Goal: Book appointment/travel/reservation: Book appointment/travel/reservation

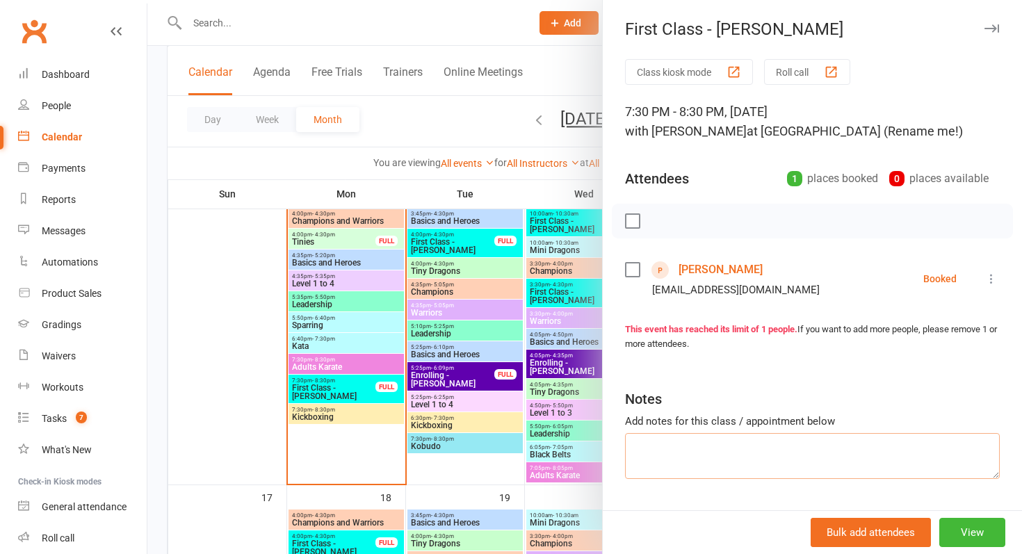
click at [744, 460] on textarea at bounding box center [812, 456] width 375 height 46
type textarea "Going home to think about it should be back [DATE]"
click at [394, 395] on div at bounding box center [584, 277] width 875 height 554
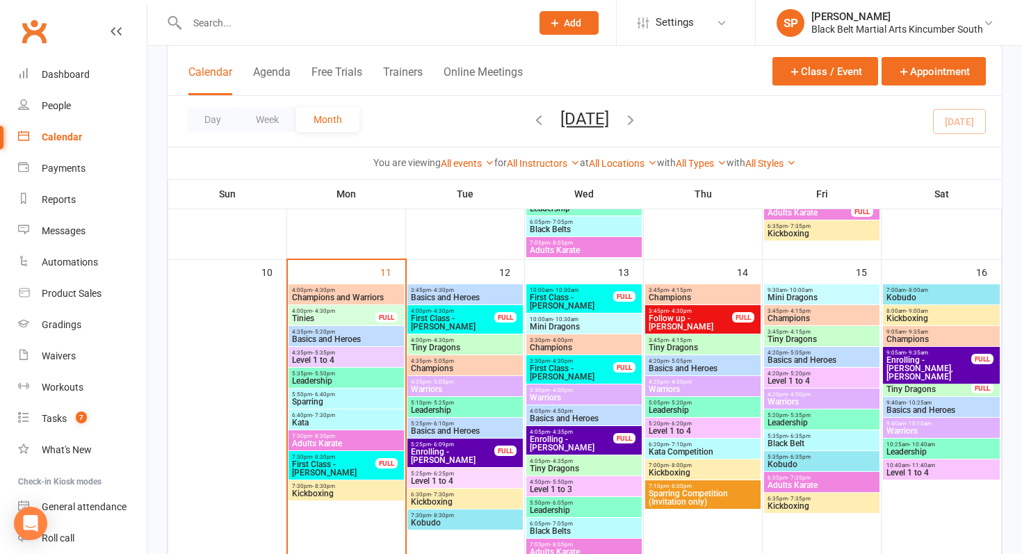
scroll to position [734, 0]
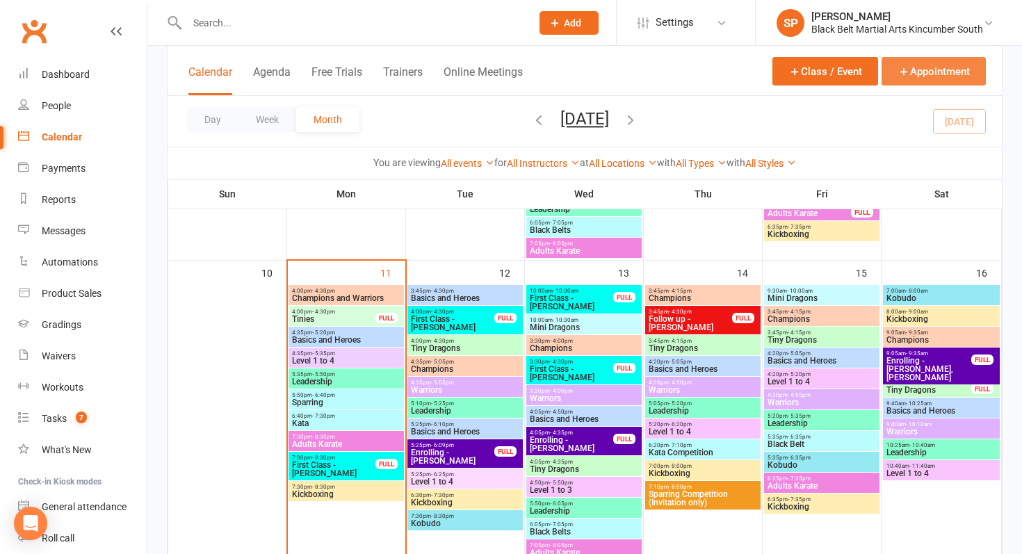
click at [923, 79] on button "Appointment" at bounding box center [934, 71] width 104 height 29
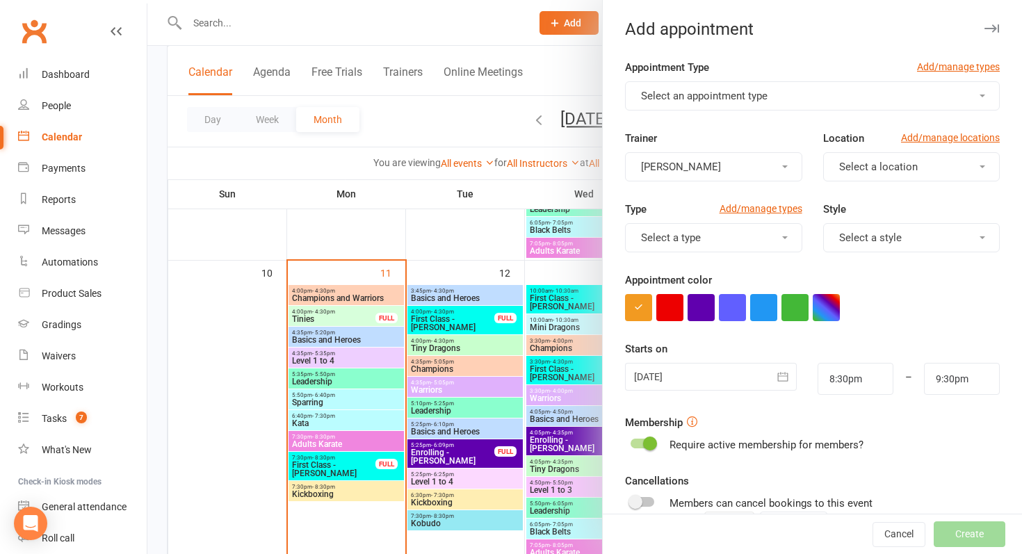
click at [817, 86] on button "Select an appointment type" at bounding box center [812, 95] width 375 height 29
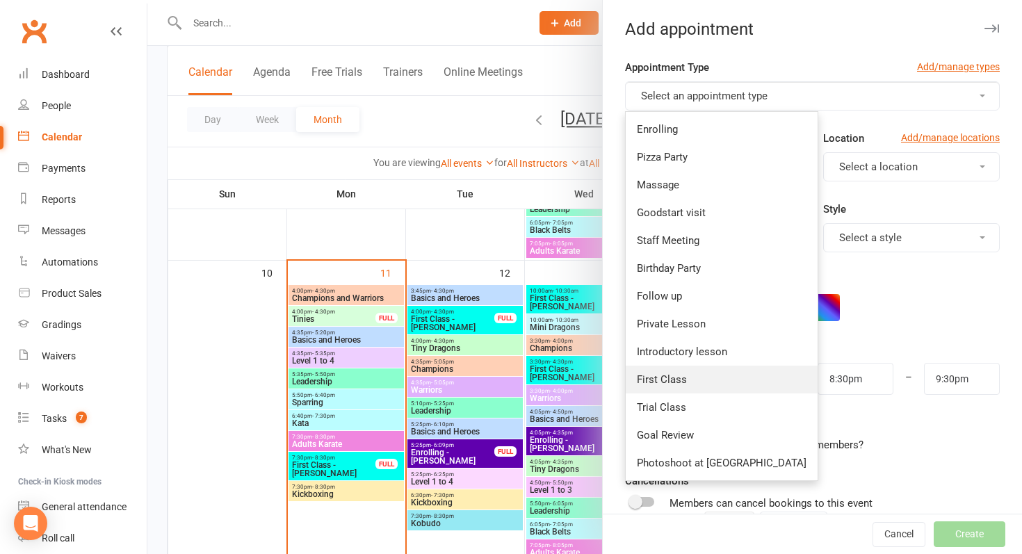
click at [680, 368] on link "First Class" at bounding box center [722, 380] width 192 height 28
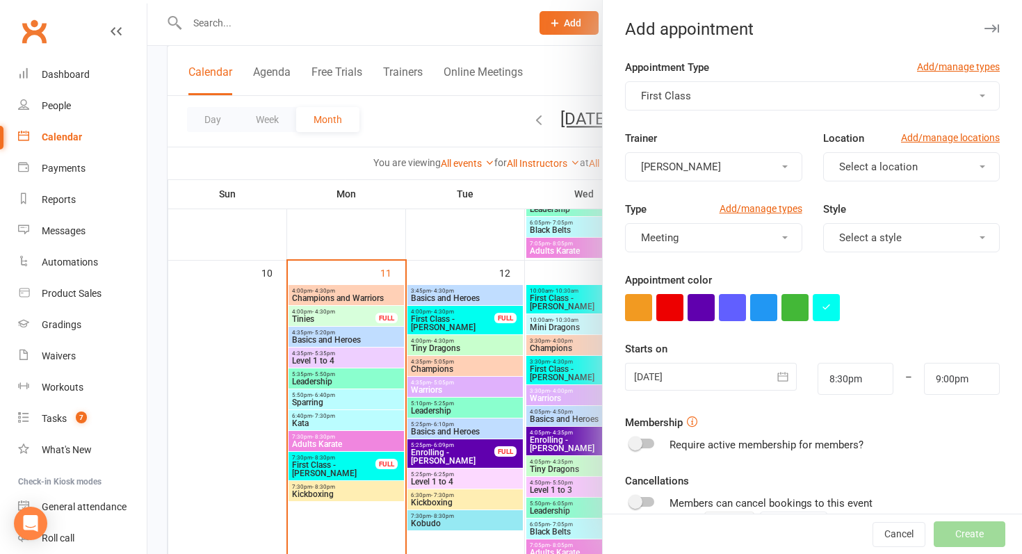
click at [731, 101] on button "First Class" at bounding box center [812, 95] width 375 height 29
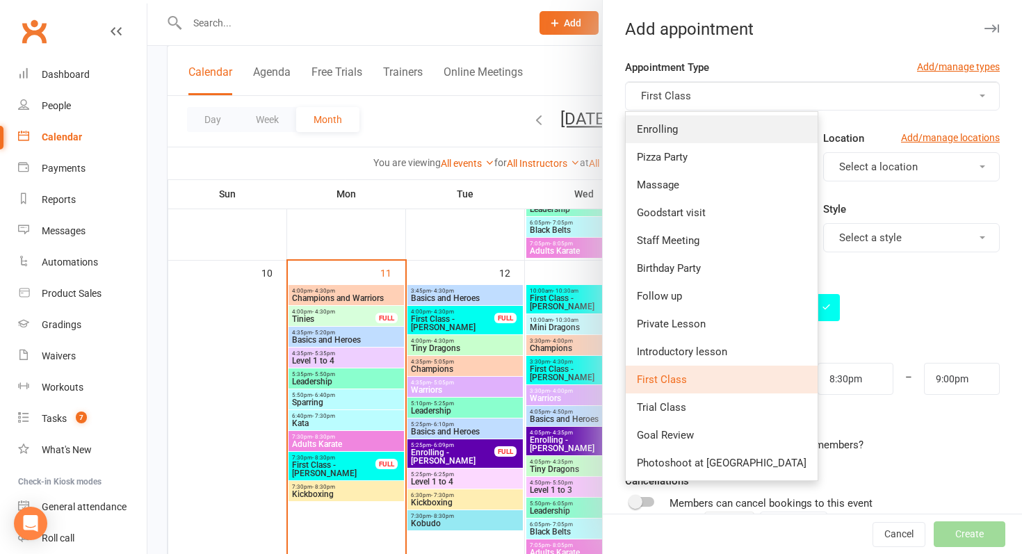
click at [715, 133] on link "Enrolling" at bounding box center [722, 129] width 192 height 28
type input "8:45pm"
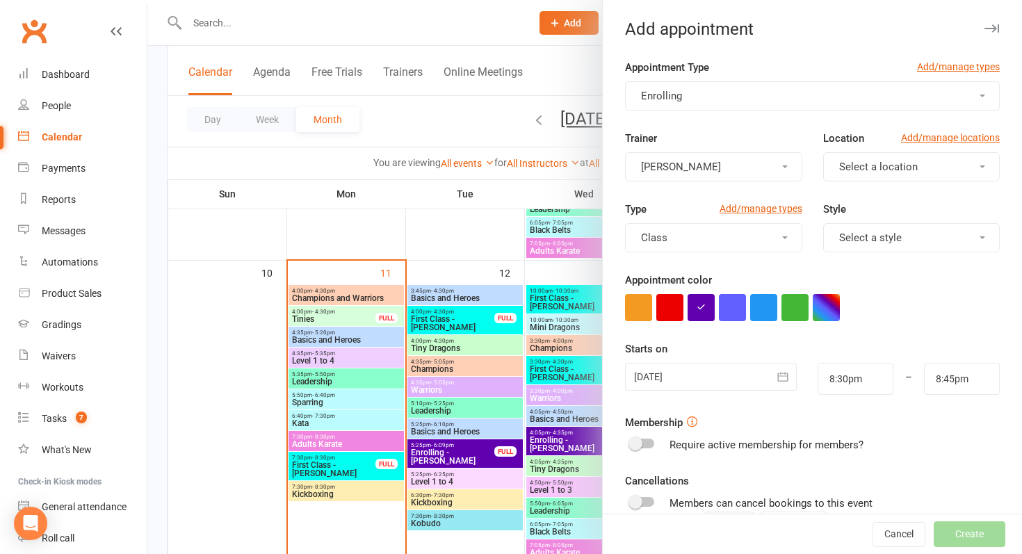
click at [693, 386] on div at bounding box center [711, 377] width 172 height 28
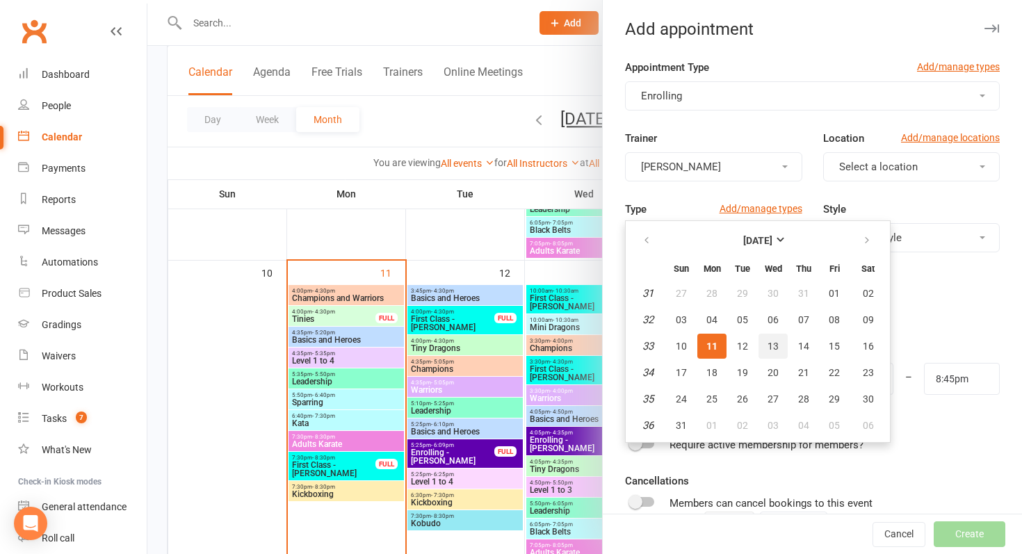
click at [785, 337] on button "13" at bounding box center [773, 346] width 29 height 25
type input "[DATE]"
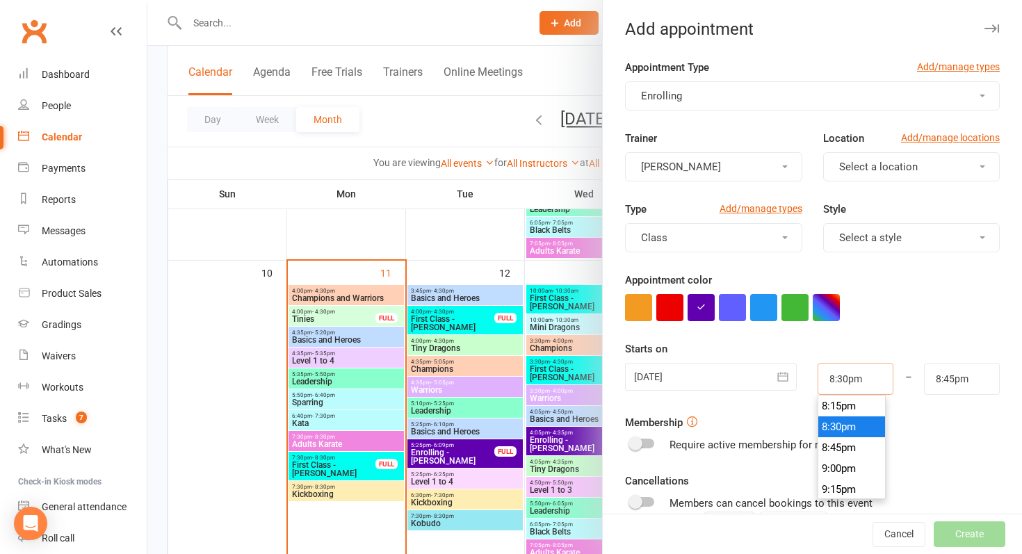
drag, startPoint x: 867, startPoint y: 383, endPoint x: 799, endPoint y: 379, distance: 68.2
click at [799, 379] on div "[DATE] [DATE] Sun Mon Tue Wed Thu Fri Sat 31 27 28 29 30 31 01 02 32 03 04 05 0…" at bounding box center [813, 379] width 396 height 32
type input "7:00pm"
click at [901, 323] on form "Appointment Type Add/manage types Enrolling Trainer [PERSON_NAME] Location Add/…" at bounding box center [812, 361] width 375 height 604
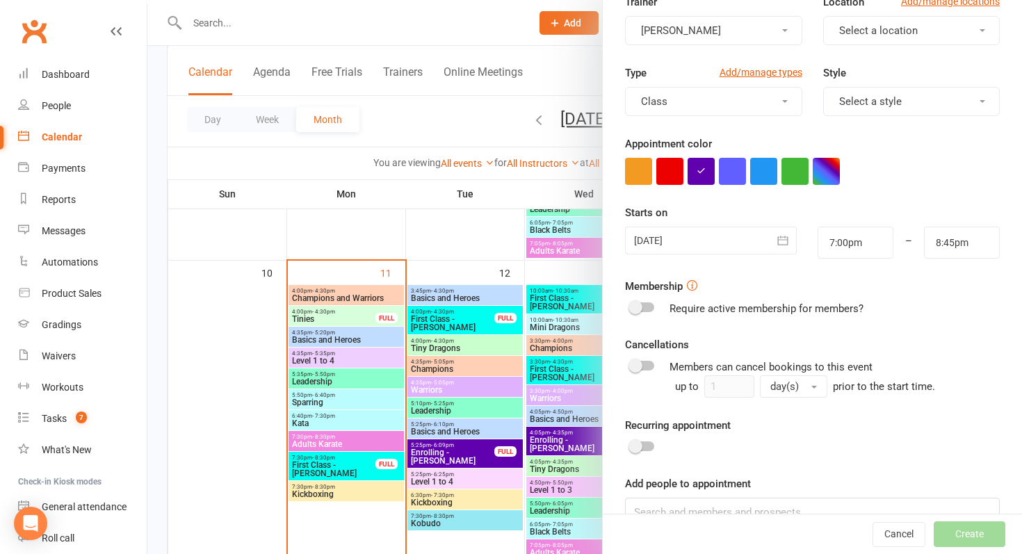
scroll to position [169, 0]
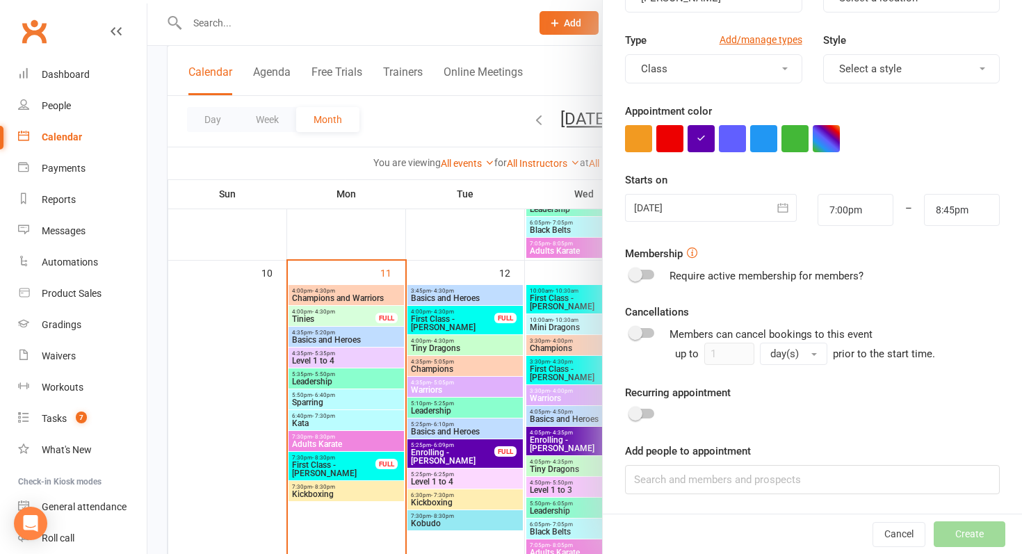
click at [730, 458] on label "Add people to appointment" at bounding box center [688, 451] width 126 height 17
click at [732, 472] on input at bounding box center [812, 479] width 375 height 29
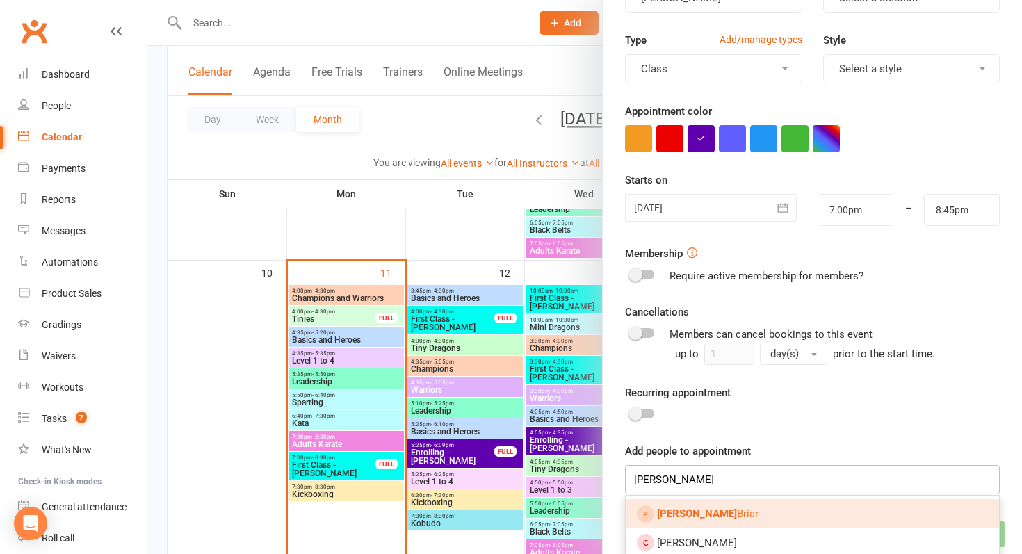
type input "[PERSON_NAME]"
click at [708, 502] on link "[PERSON_NAME]" at bounding box center [812, 513] width 373 height 29
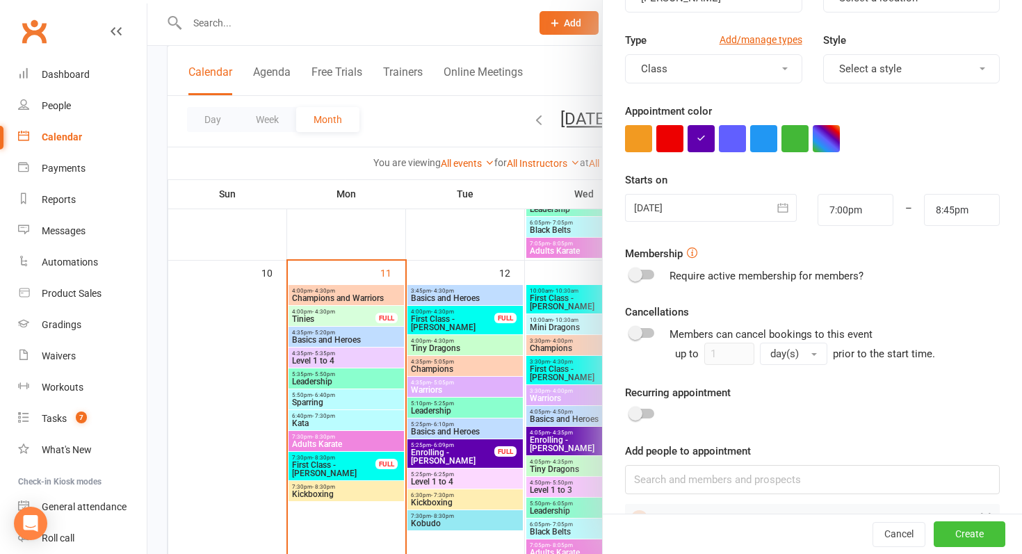
click at [950, 534] on button "Create" at bounding box center [970, 534] width 72 height 25
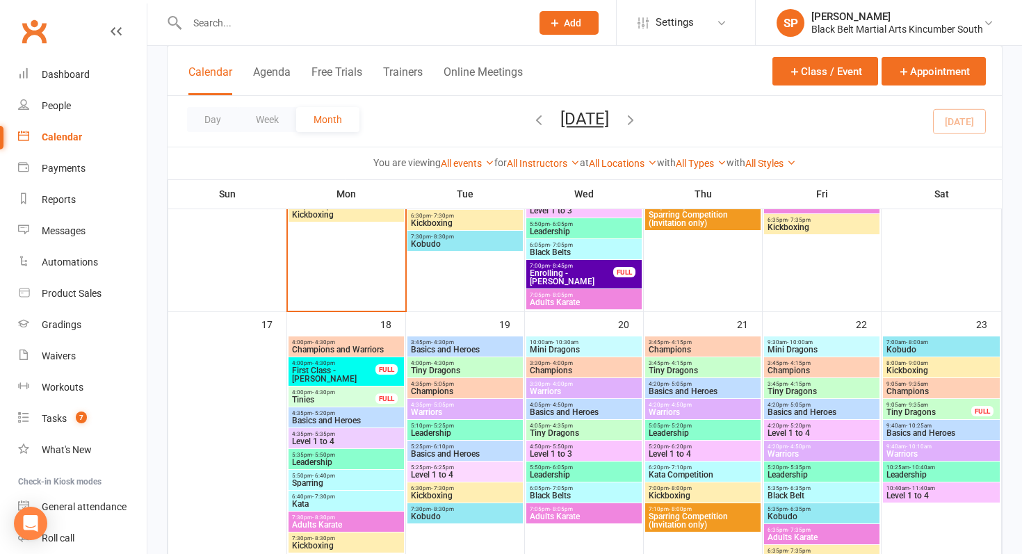
scroll to position [999, 0]
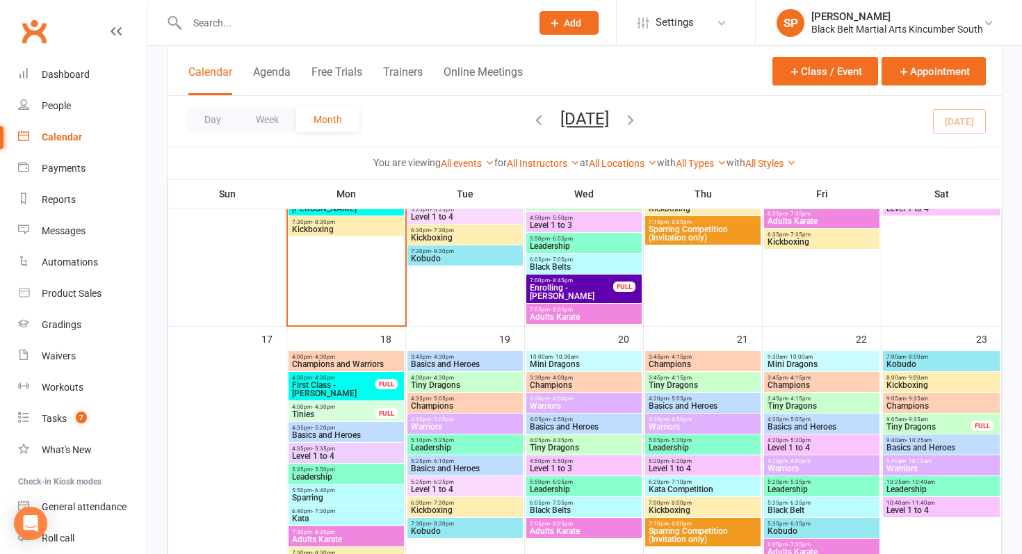
click at [589, 278] on span "7:00pm - 8:45pm" at bounding box center [571, 281] width 85 height 6
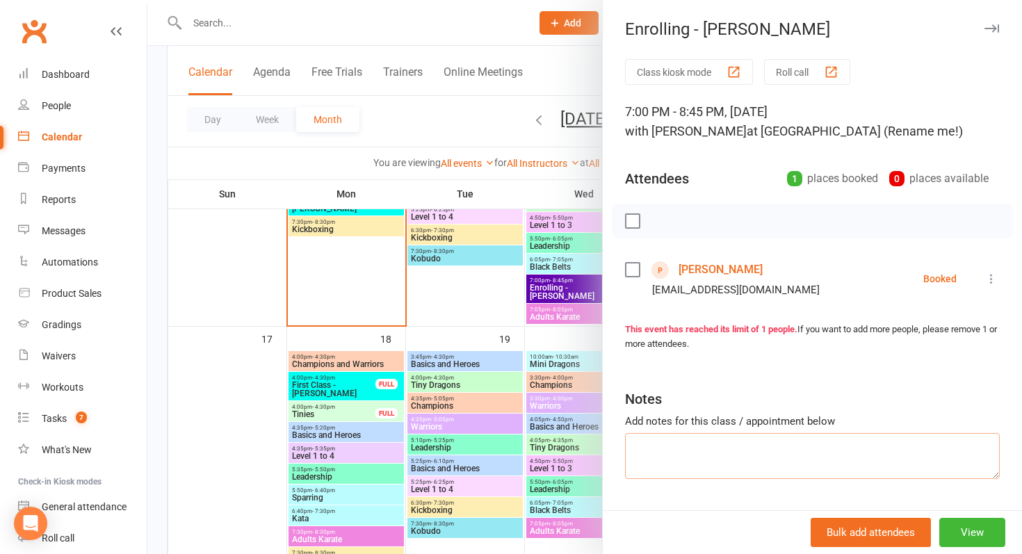
click at [689, 473] on textarea at bounding box center [812, 456] width 375 height 46
type textarea "Did adults [DATE]. Went home to think about it should be back tonight"
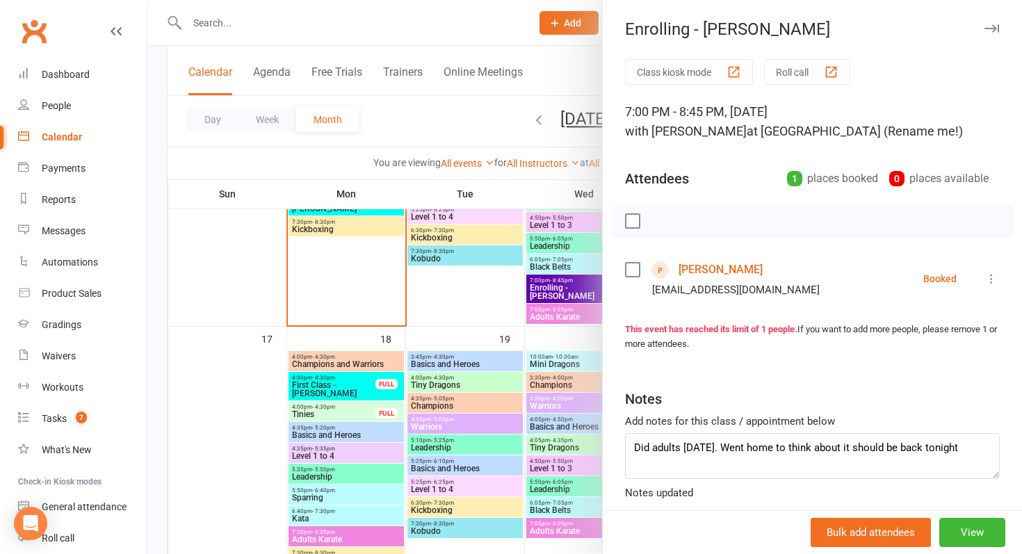
click at [203, 391] on div at bounding box center [584, 277] width 875 height 554
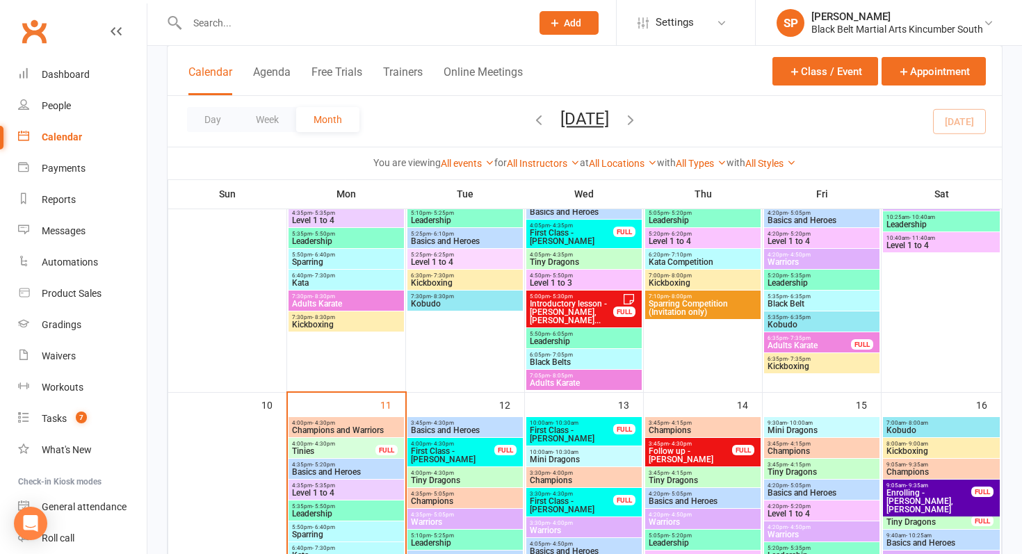
scroll to position [596, 0]
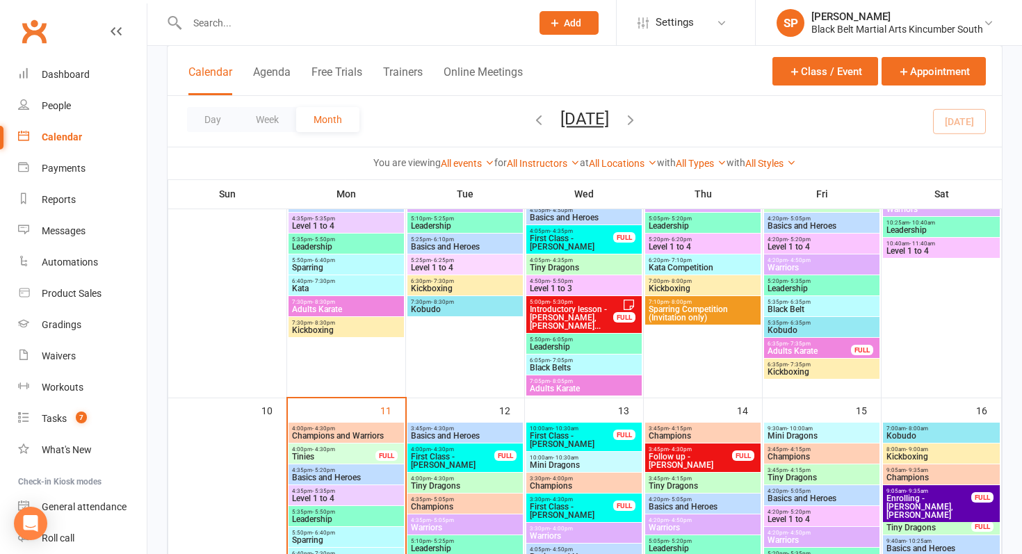
click at [823, 433] on span "Mini Dragons" at bounding box center [822, 436] width 110 height 8
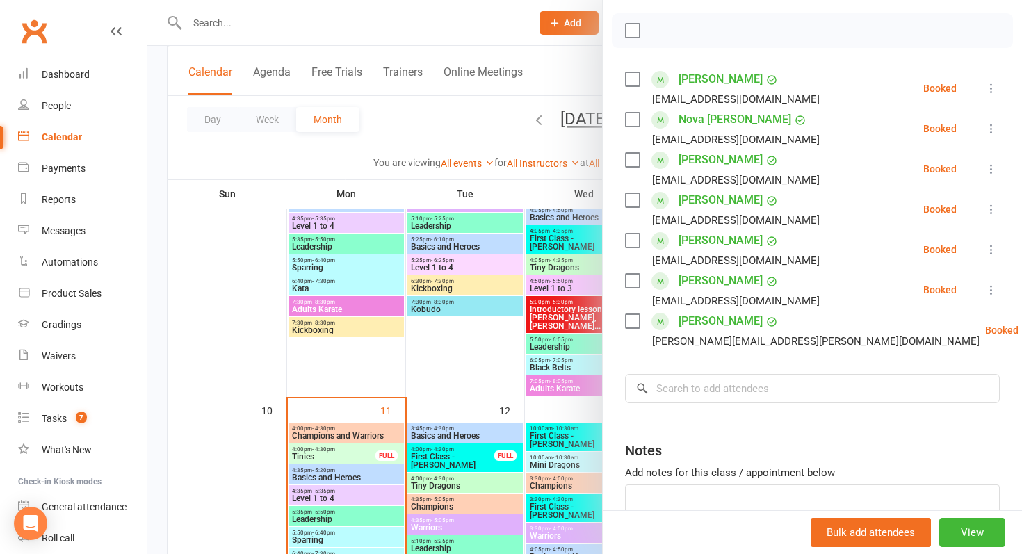
scroll to position [206, 0]
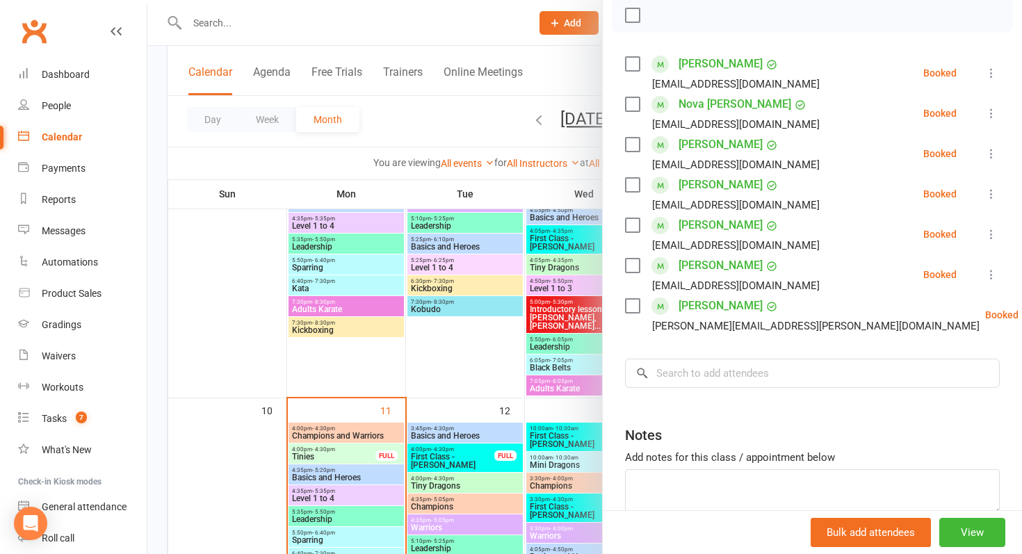
click at [564, 354] on div at bounding box center [584, 277] width 875 height 554
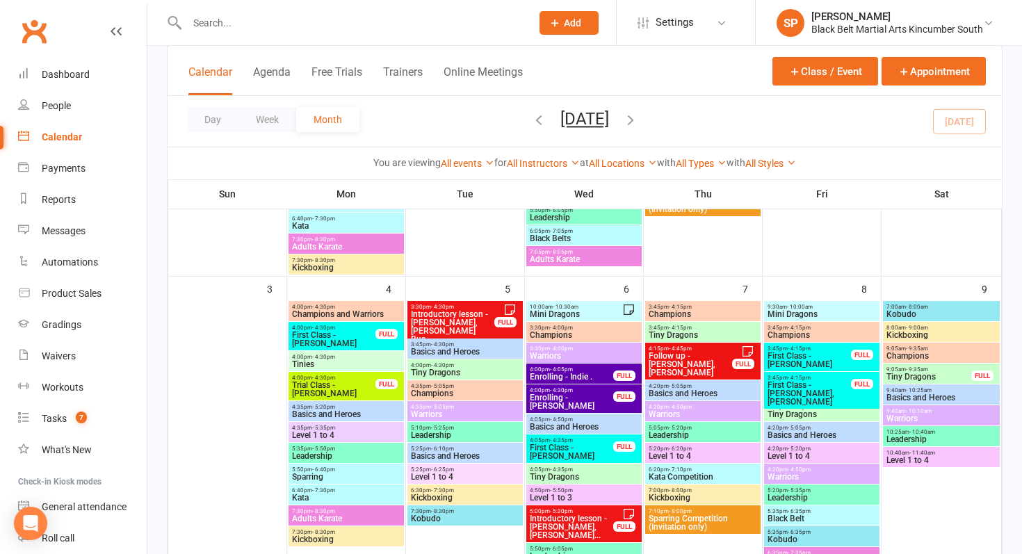
scroll to position [369, 0]
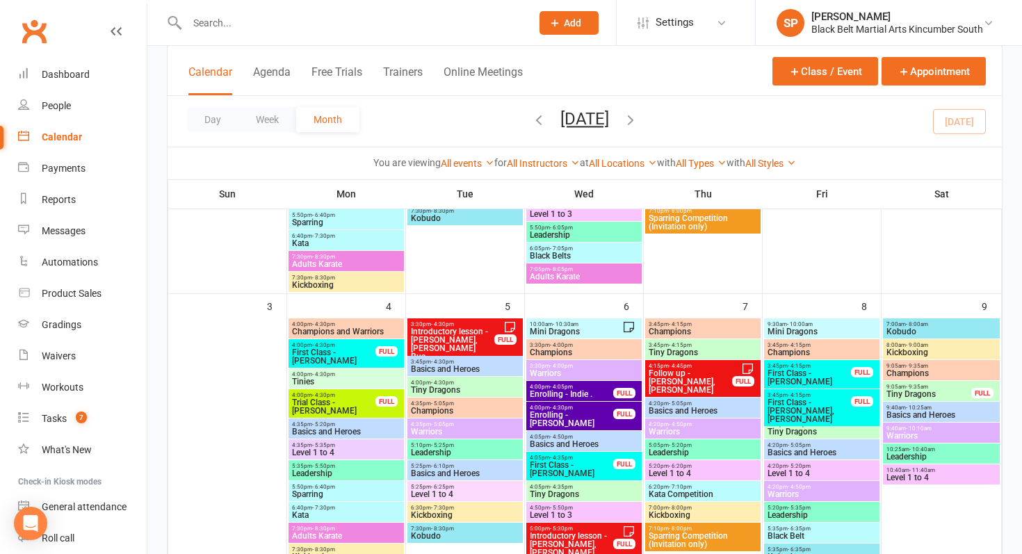
click at [840, 333] on span "Mini Dragons" at bounding box center [822, 332] width 110 height 8
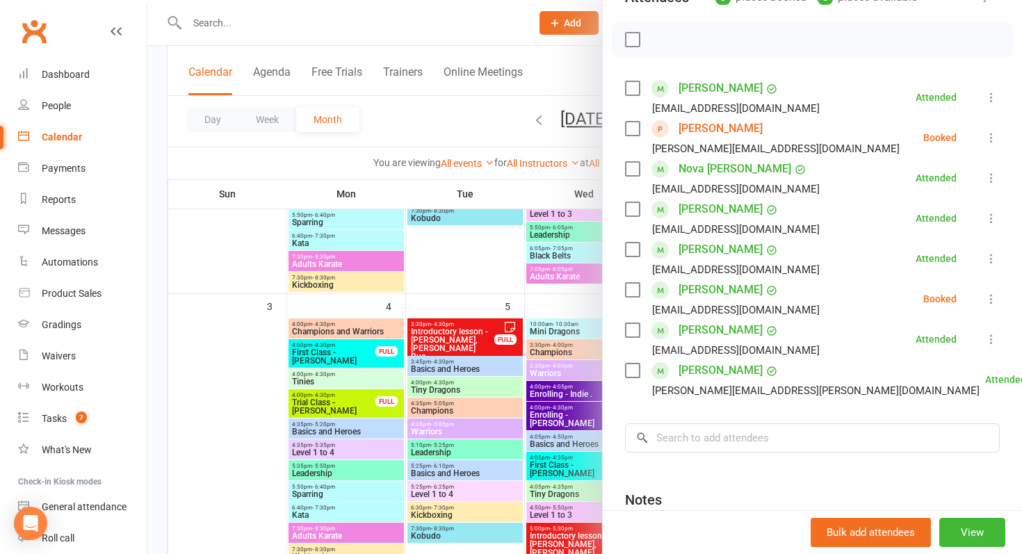
scroll to position [184, 0]
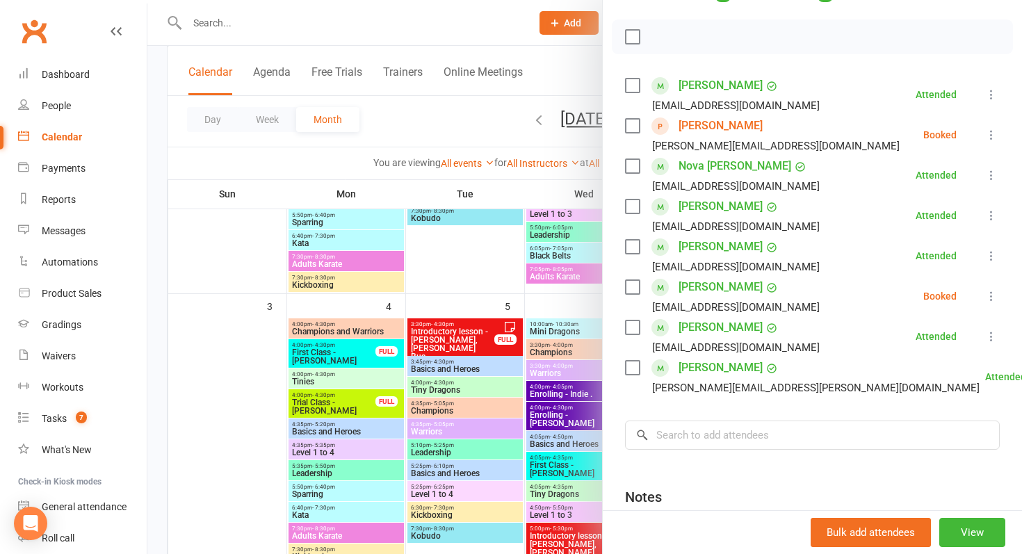
click at [472, 431] on div at bounding box center [584, 277] width 875 height 554
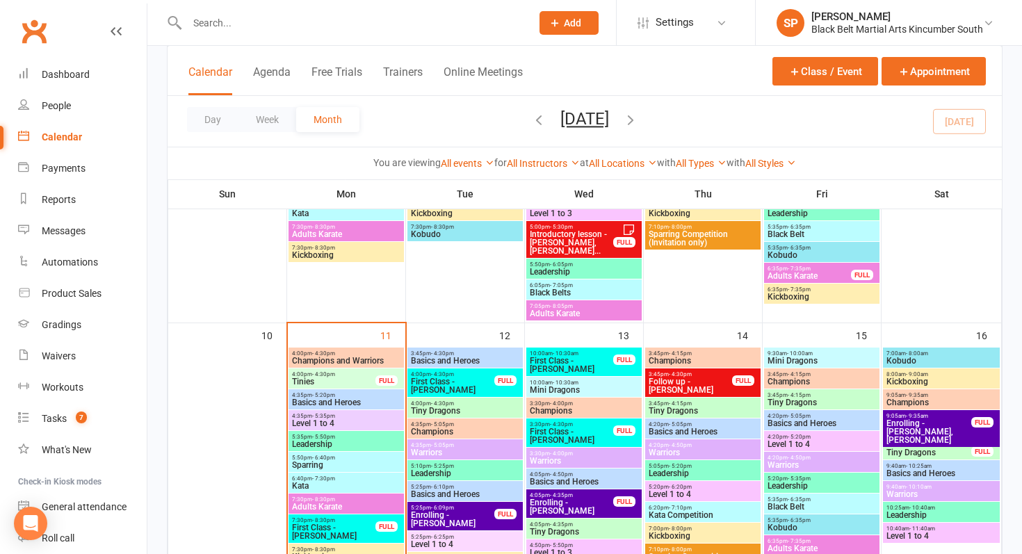
scroll to position [676, 0]
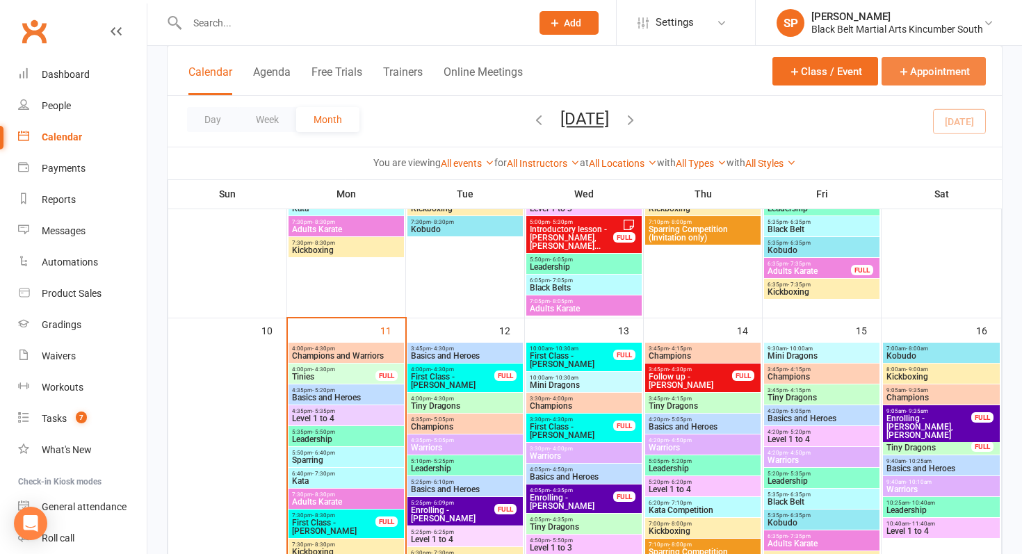
click at [894, 78] on button "Appointment" at bounding box center [934, 71] width 104 height 29
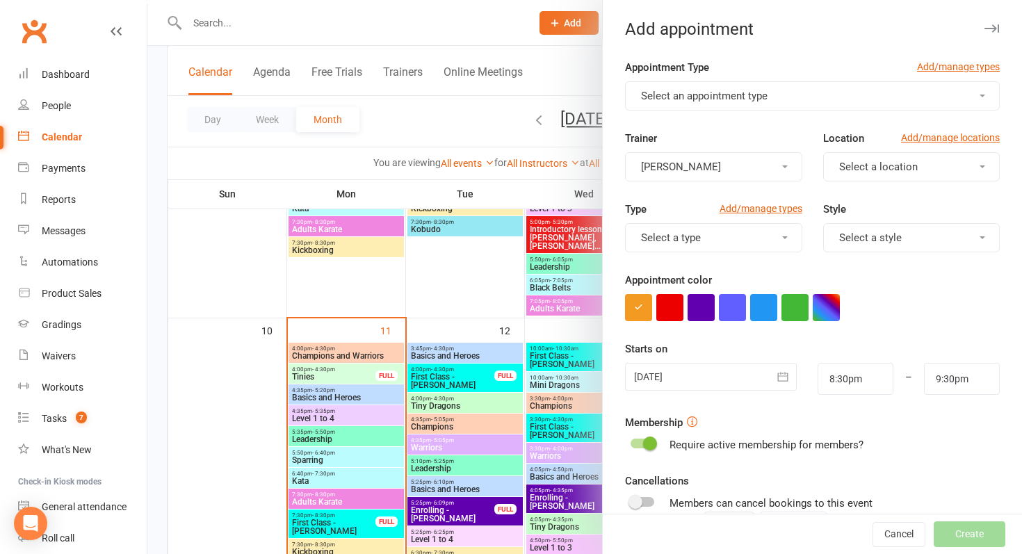
click at [843, 98] on button "Select an appointment type" at bounding box center [812, 95] width 375 height 29
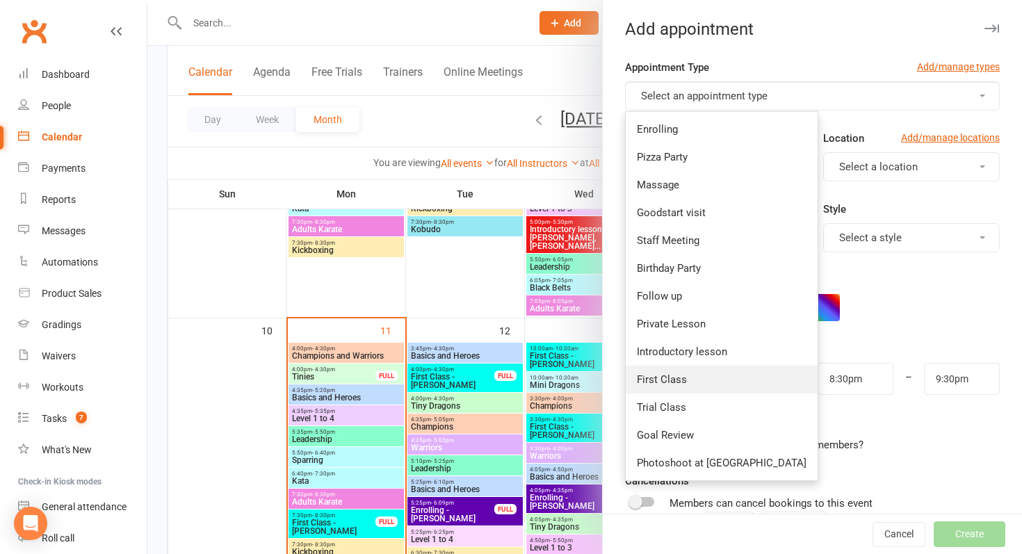
click at [693, 387] on link "First Class" at bounding box center [722, 380] width 192 height 28
type input "9:00pm"
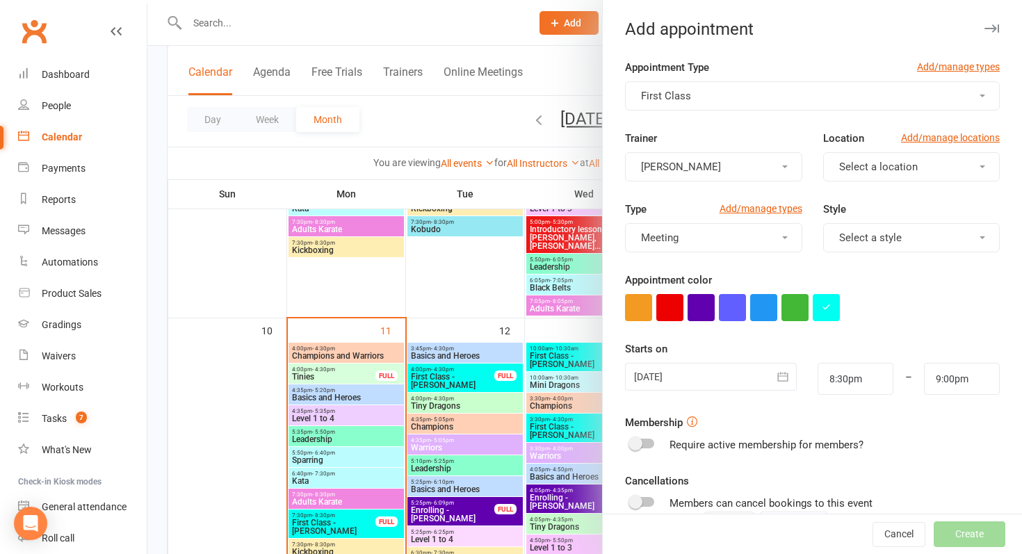
click at [707, 380] on div at bounding box center [711, 377] width 172 height 28
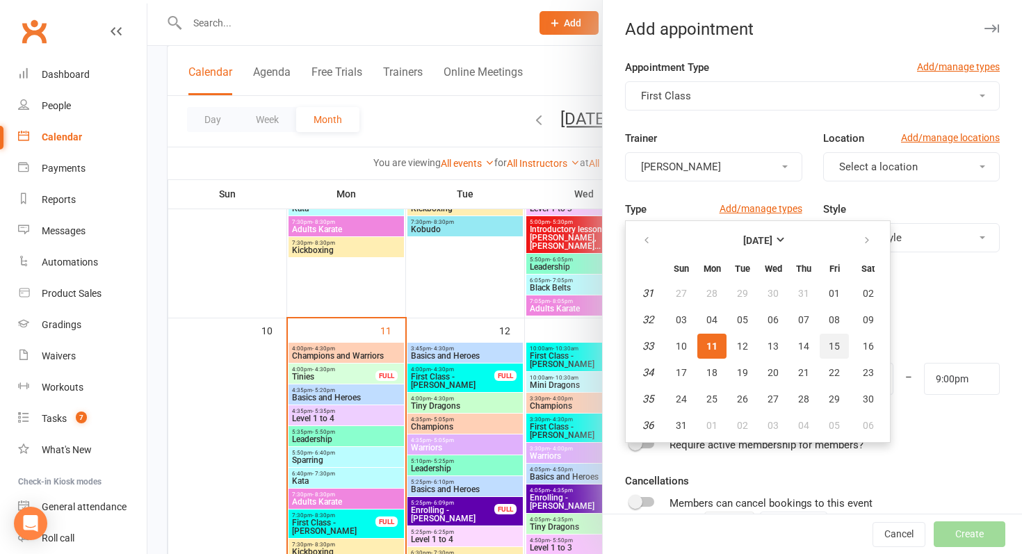
click at [835, 336] on button "15" at bounding box center [834, 346] width 29 height 25
type input "[DATE]"
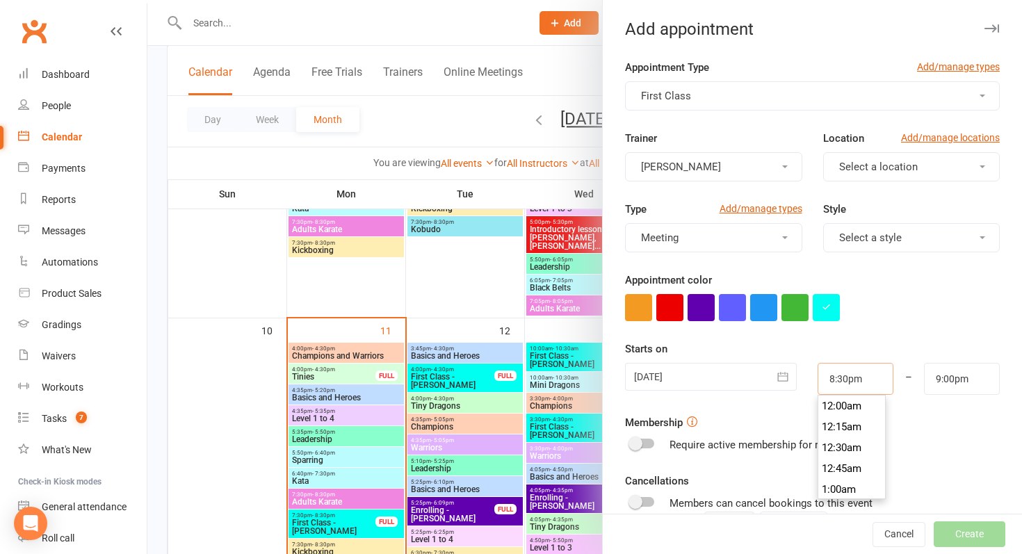
drag, startPoint x: 855, startPoint y: 379, endPoint x: 762, endPoint y: 379, distance: 93.2
click at [762, 379] on div "[DATE] [DATE] Sun Mon Tue Wed Thu Fri Sat 31 27 28 29 30 31 01 02 32 03 04 05 0…" at bounding box center [813, 379] width 396 height 32
type input "9:30am"
click at [855, 433] on li "9:30am" at bounding box center [852, 433] width 67 height 21
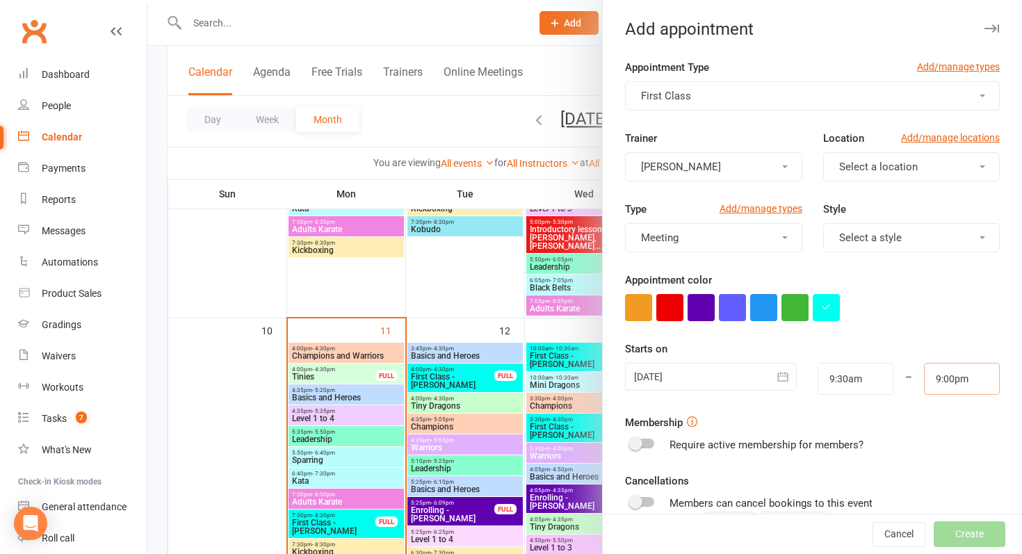
click at [984, 367] on input "9:00pm" at bounding box center [962, 379] width 76 height 32
drag, startPoint x: 973, startPoint y: 378, endPoint x: 891, endPoint y: 378, distance: 82.1
click at [891, 378] on div "[DATE] [DATE] Sun Mon Tue Wed Thu Fri Sat 31 27 28 29 30 31 01 02 32 03 04 05 0…" at bounding box center [813, 379] width 396 height 32
type input "2"
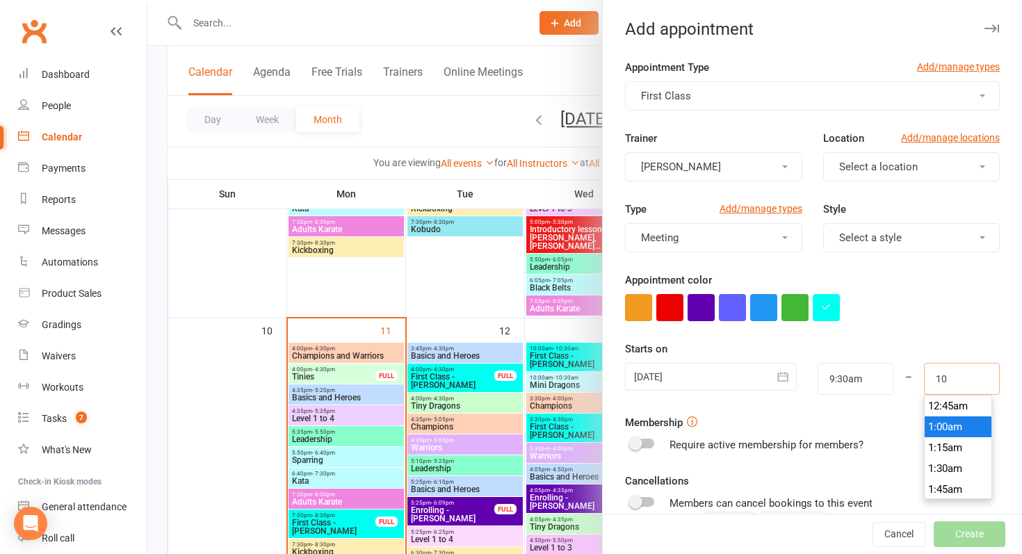
scroll to position [814, 0]
type input "10:00am"
click at [906, 346] on div "Starts on [DATE] [DATE] Sun Mon Tue Wed Thu Fri Sat 31 27 28 29 30 31 01 02 32 …" at bounding box center [812, 368] width 375 height 54
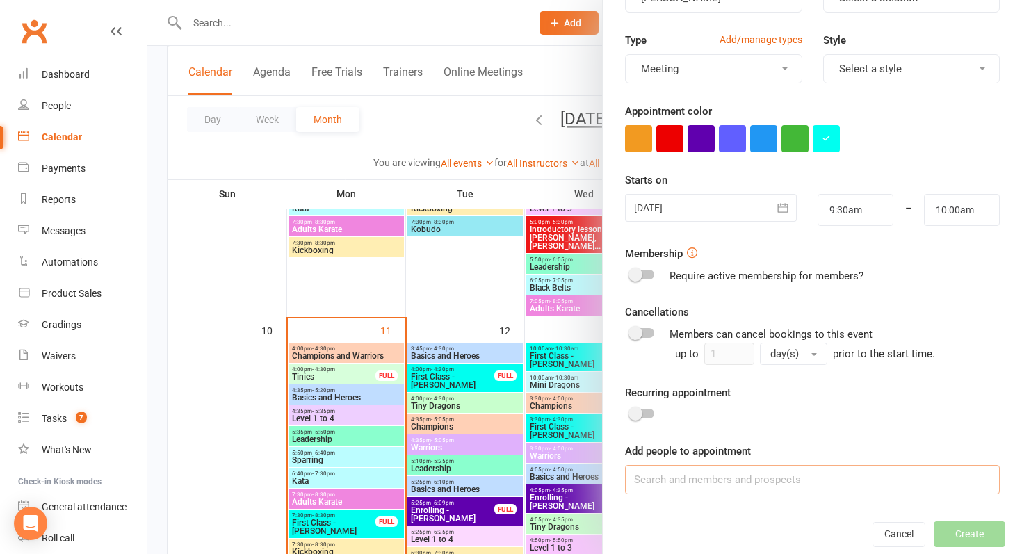
click at [779, 474] on input at bounding box center [812, 479] width 375 height 29
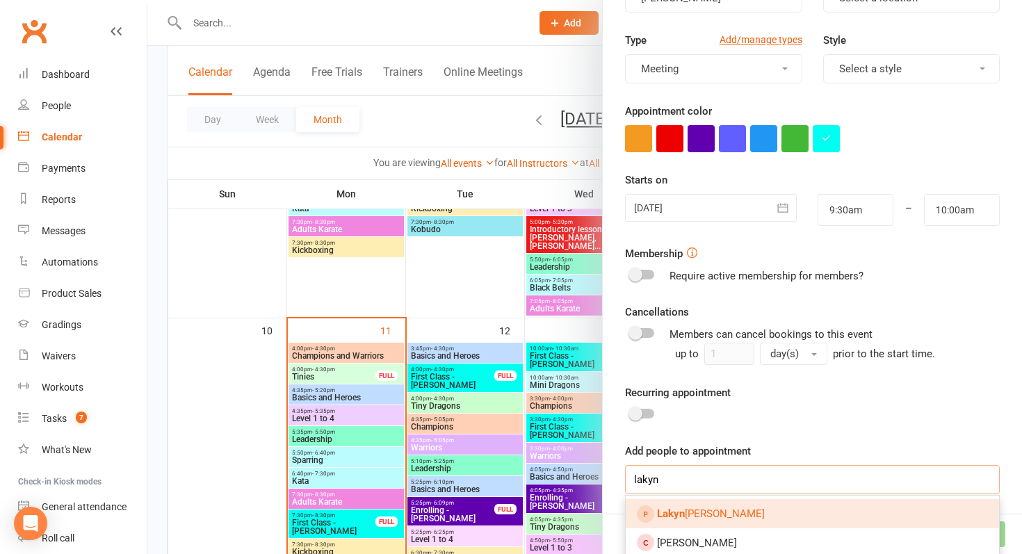
type input "lakyn"
click at [747, 502] on link "[PERSON_NAME]" at bounding box center [812, 513] width 373 height 29
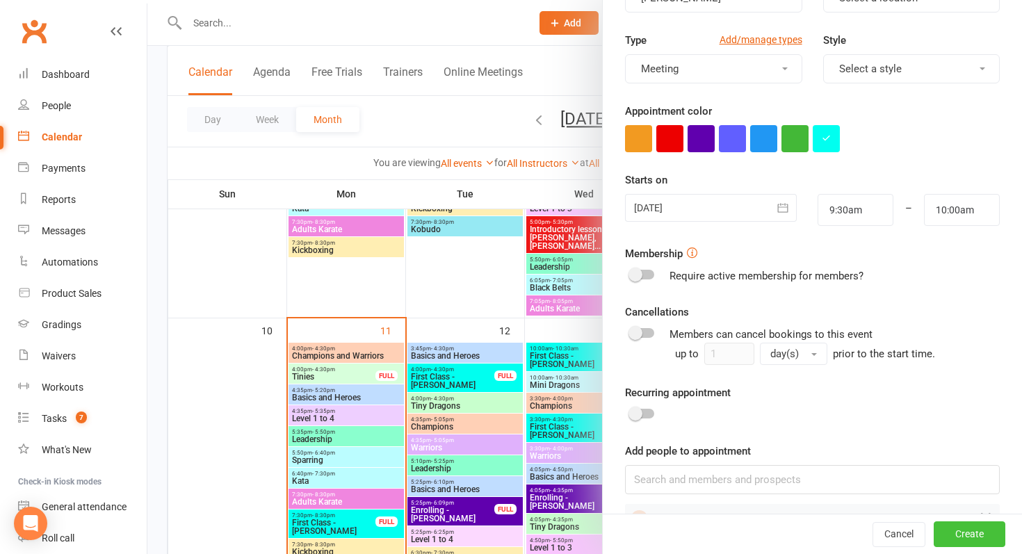
click at [950, 522] on button "Create" at bounding box center [970, 534] width 72 height 25
